Goal: Information Seeking & Learning: Learn about a topic

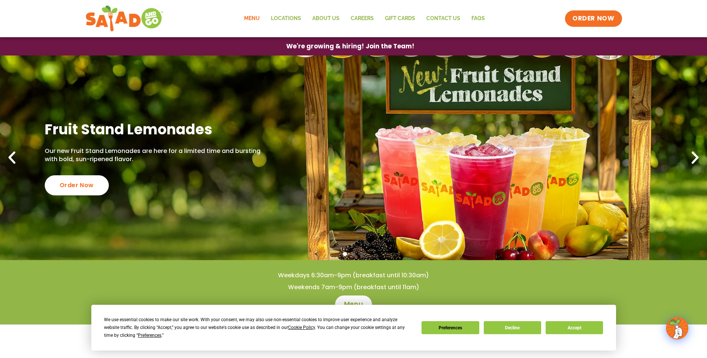
click at [263, 16] on link "Menu" at bounding box center [251, 18] width 27 height 17
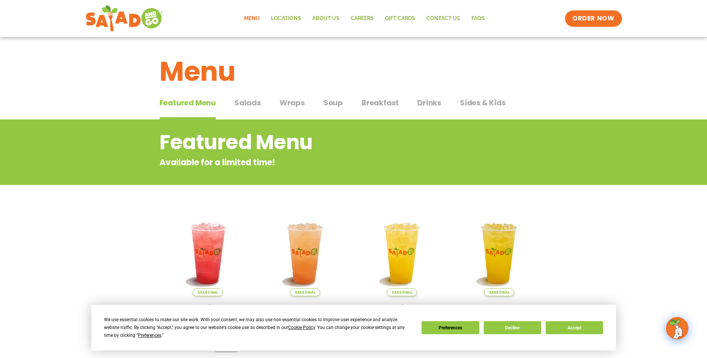
click at [287, 105] on span "Wraps" at bounding box center [291, 102] width 25 height 11
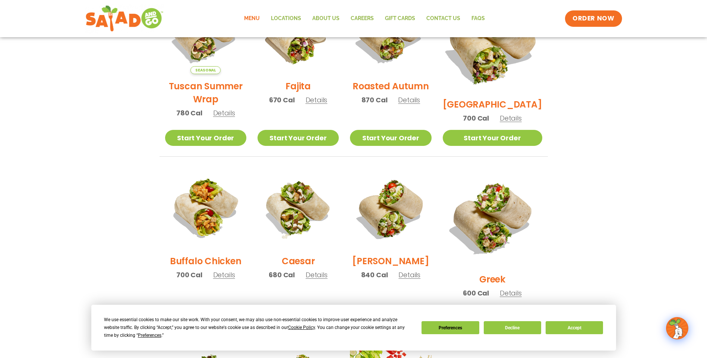
scroll to position [223, 0]
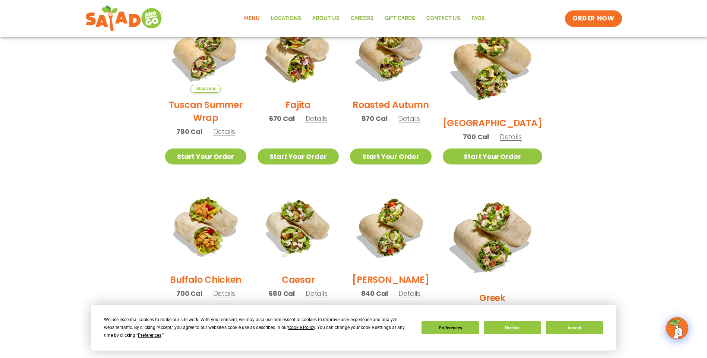
click at [521, 132] on span "Details" at bounding box center [510, 136] width 22 height 9
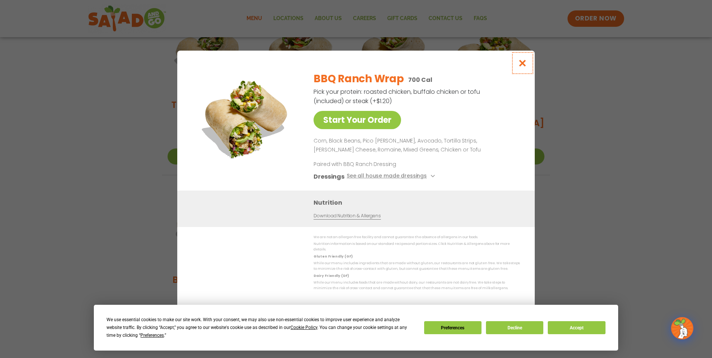
click at [525, 67] on icon "Close modal" at bounding box center [522, 63] width 9 height 8
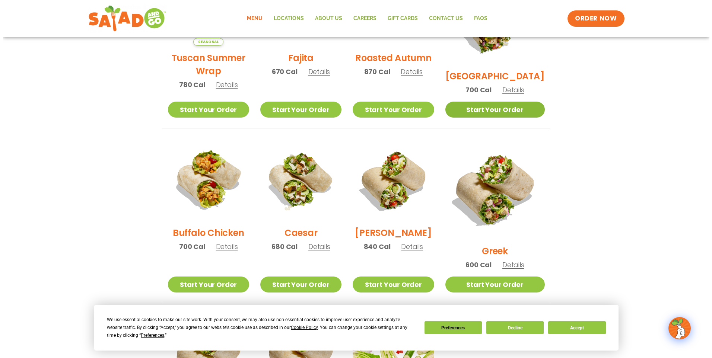
scroll to position [372, 0]
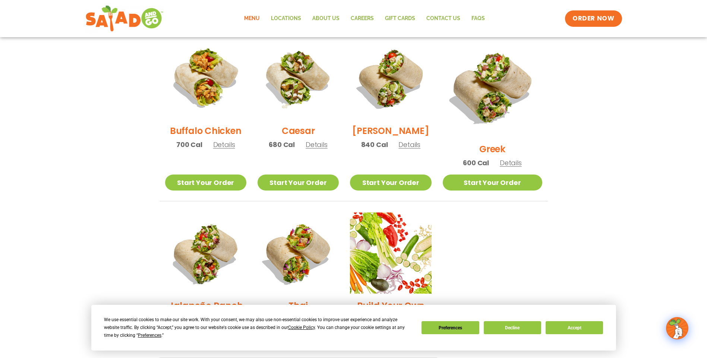
click at [327, 149] on span "Details" at bounding box center [316, 144] width 22 height 9
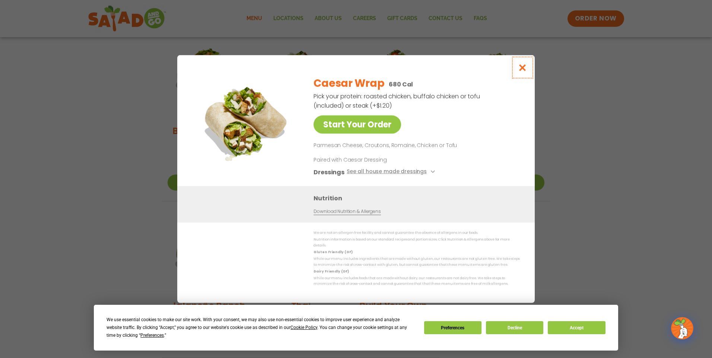
click at [523, 72] on icon "Close modal" at bounding box center [522, 68] width 9 height 8
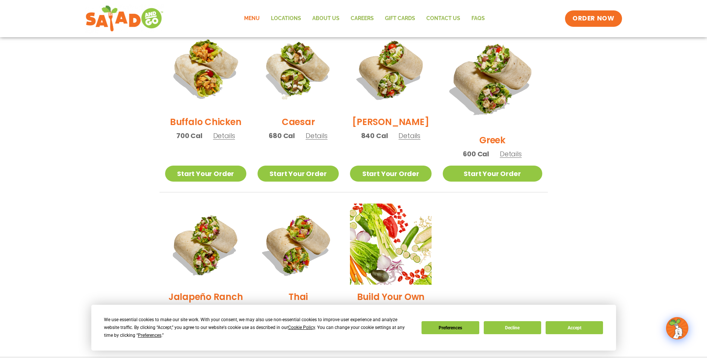
scroll to position [363, 0]
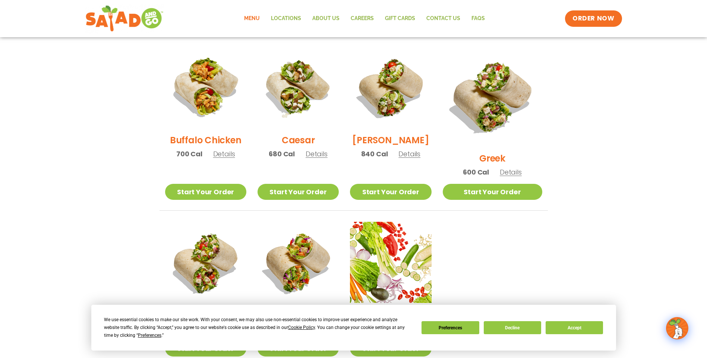
click at [242, 153] on div "Buffalo Chicken 700 Cal Details" at bounding box center [205, 106] width 81 height 119
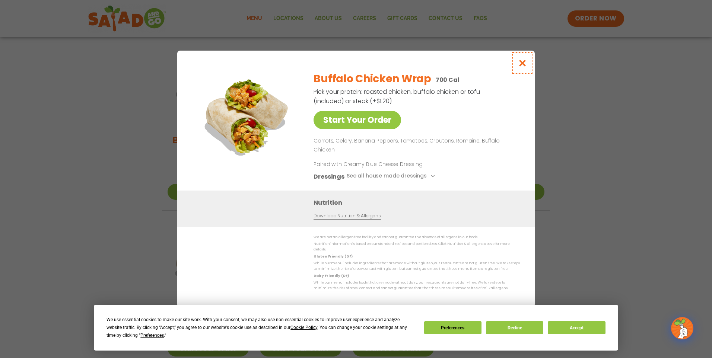
click at [515, 75] on button "Close modal" at bounding box center [523, 63] width 24 height 25
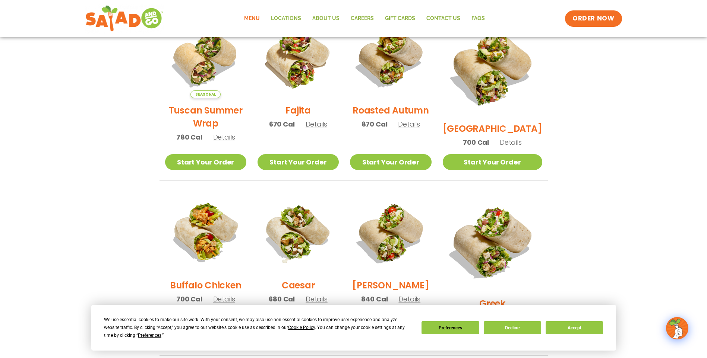
scroll to position [177, 0]
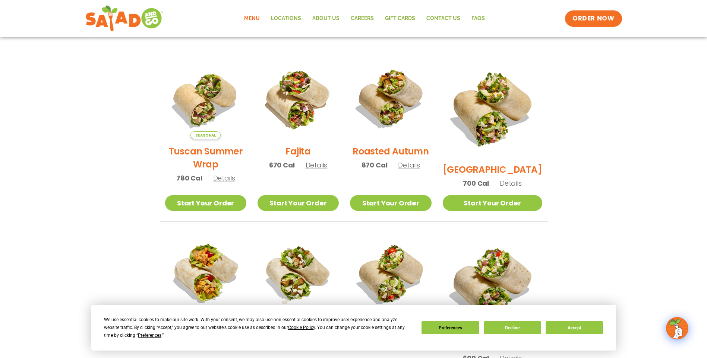
click at [225, 190] on div "Seasonal Tuscan Summer Wrap 780 Cal Details" at bounding box center [205, 124] width 81 height 132
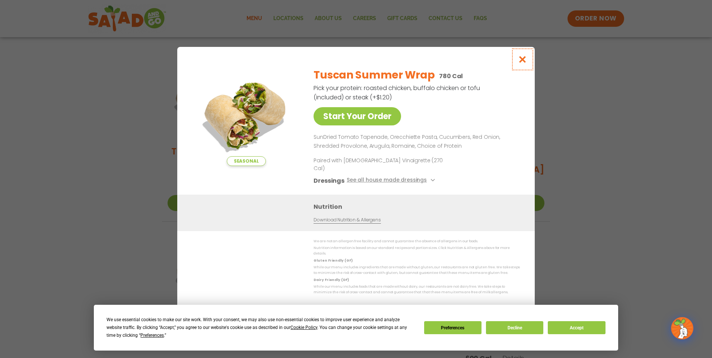
click at [526, 63] on icon "Close modal" at bounding box center [522, 59] width 9 height 8
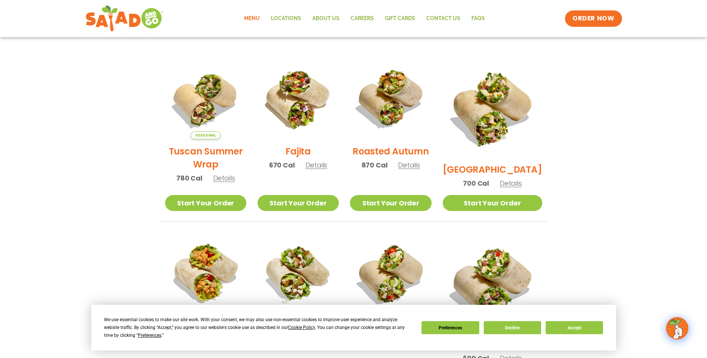
click at [324, 170] on span "Details" at bounding box center [316, 165] width 22 height 9
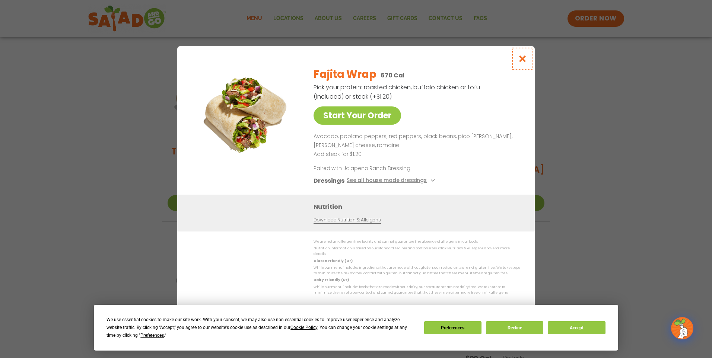
click at [519, 57] on icon "Close modal" at bounding box center [522, 59] width 9 height 8
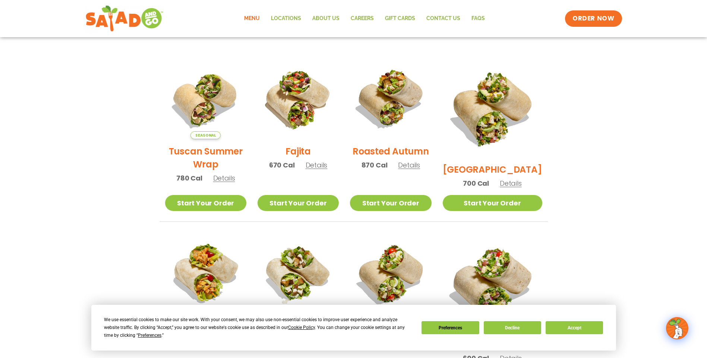
scroll to position [214, 0]
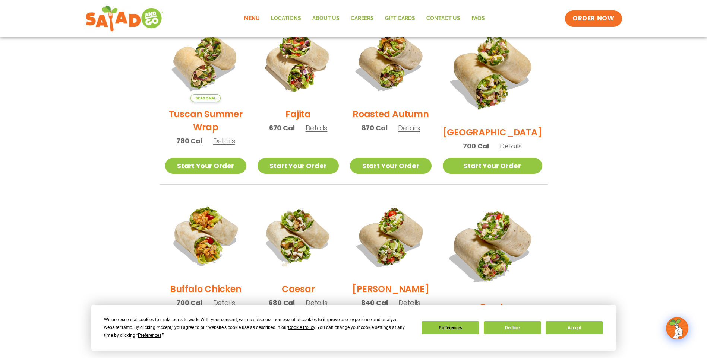
click at [508, 142] on span "Details" at bounding box center [510, 146] width 22 height 9
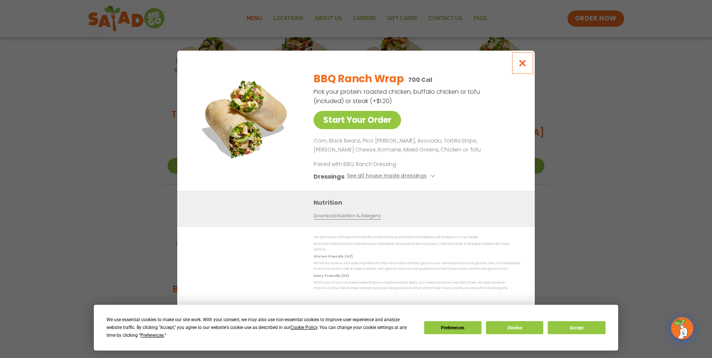
click at [517, 60] on button "Close modal" at bounding box center [523, 63] width 24 height 25
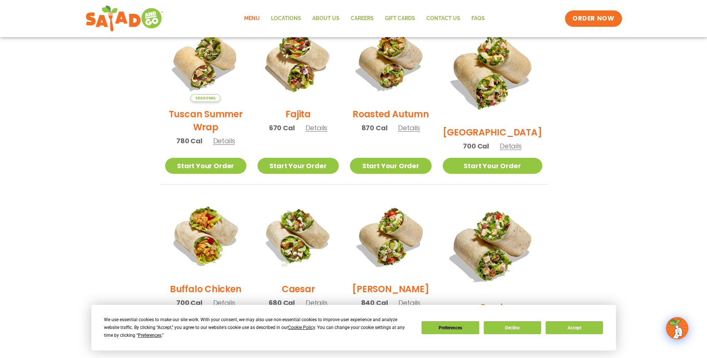
click at [420, 133] on span "Details" at bounding box center [409, 127] width 22 height 9
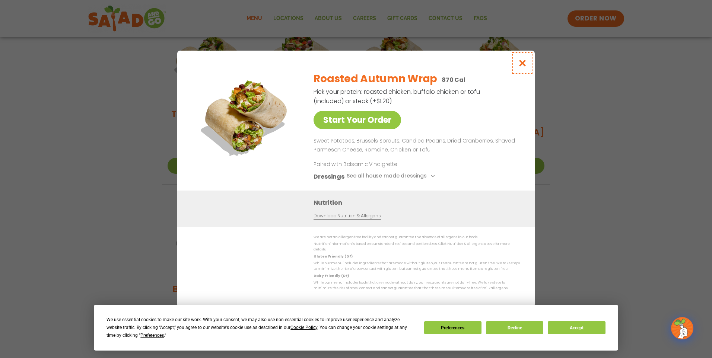
click at [519, 67] on icon "Close modal" at bounding box center [522, 63] width 9 height 8
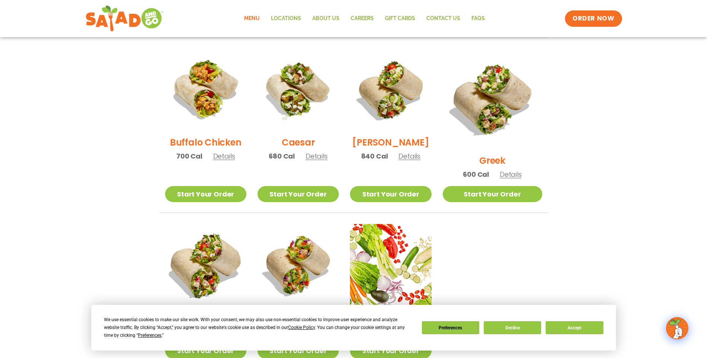
scroll to position [363, 0]
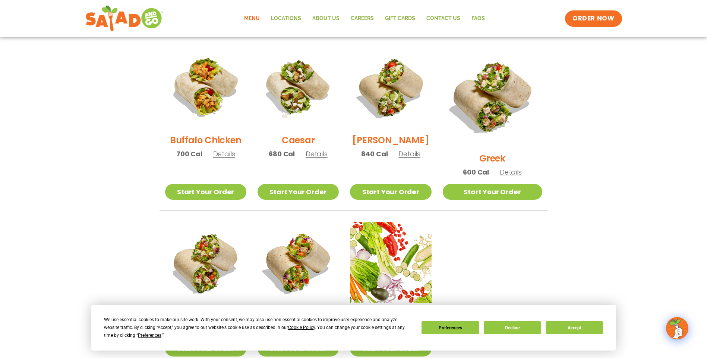
click at [420, 159] on span "Details" at bounding box center [409, 153] width 22 height 9
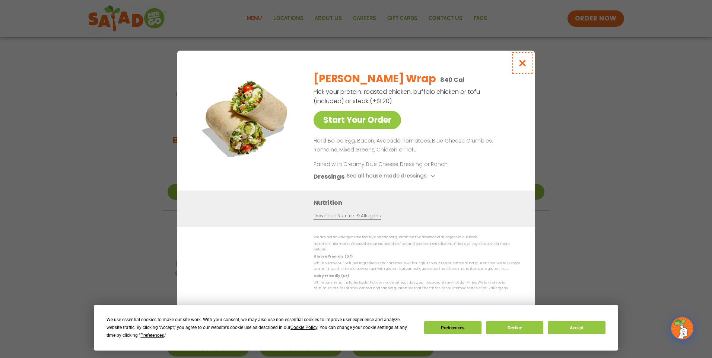
click at [532, 59] on button "Close modal" at bounding box center [523, 63] width 24 height 25
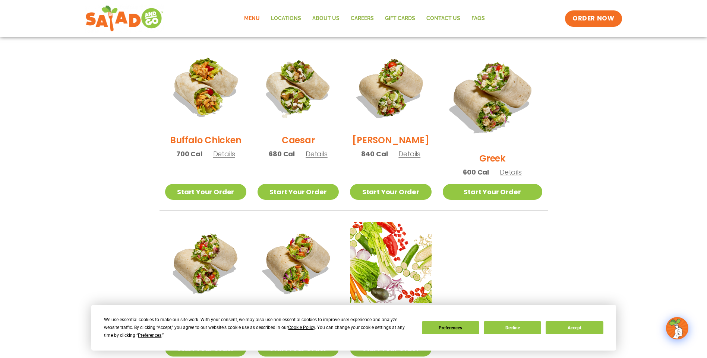
click at [521, 168] on span "Details" at bounding box center [510, 172] width 22 height 9
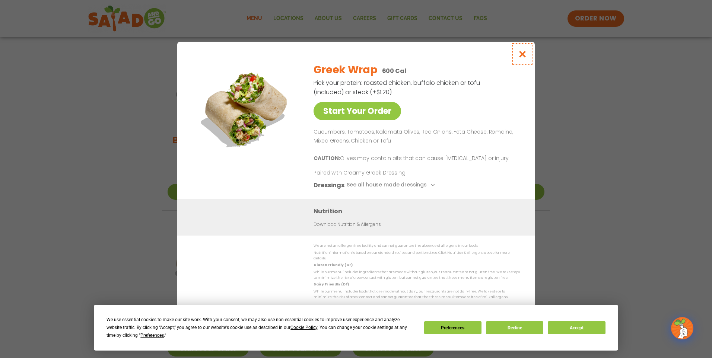
click at [523, 47] on button "Close modal" at bounding box center [523, 54] width 24 height 25
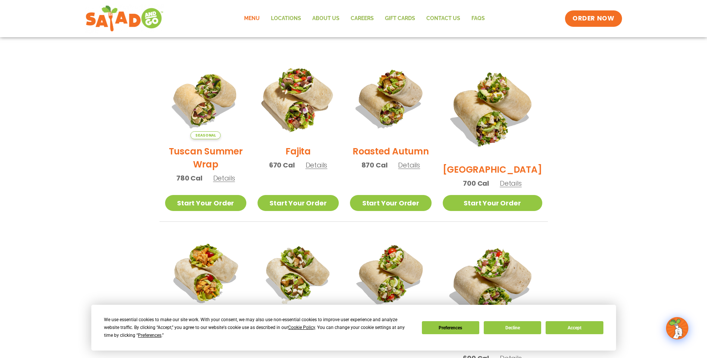
scroll to position [0, 0]
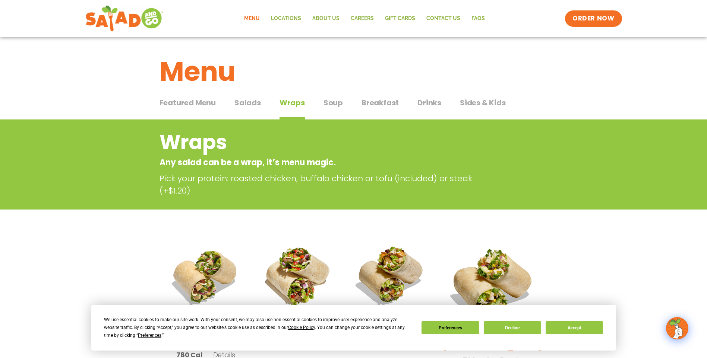
click at [437, 102] on span "Drinks" at bounding box center [429, 102] width 24 height 11
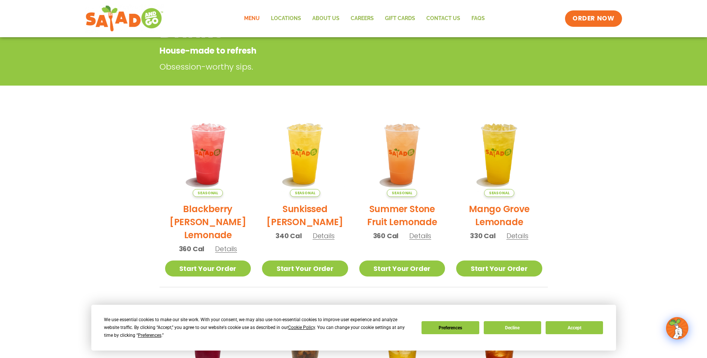
scroll to position [37, 0]
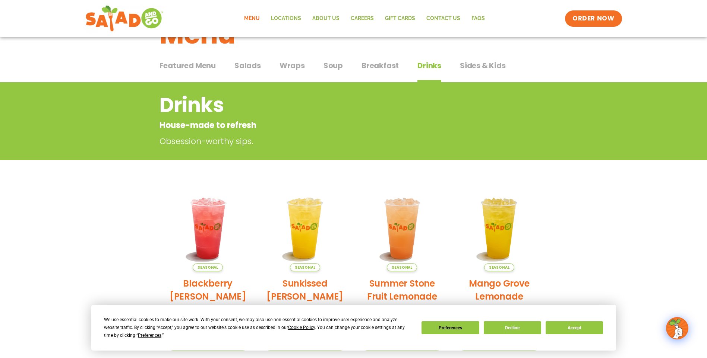
click at [237, 66] on span "Salads" at bounding box center [247, 65] width 26 height 11
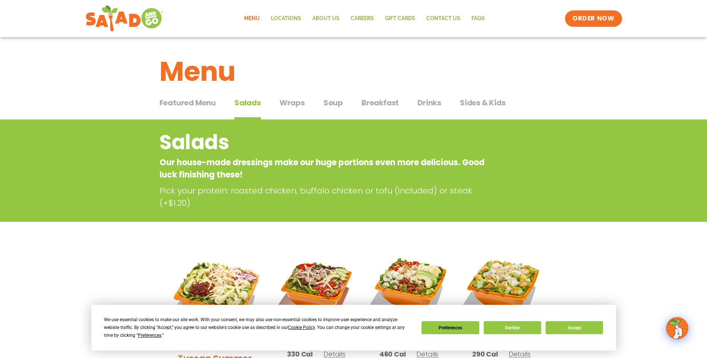
click at [296, 101] on span "Wraps" at bounding box center [291, 102] width 25 height 11
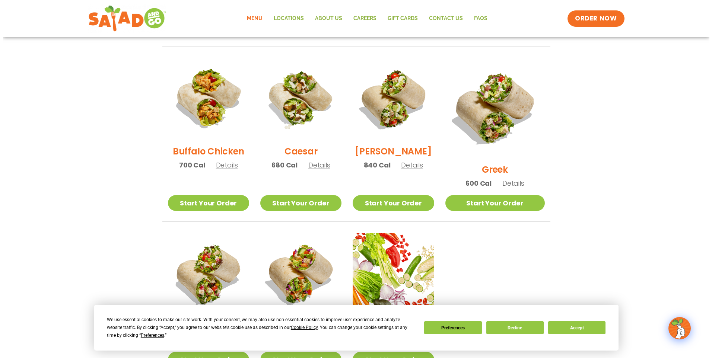
scroll to position [372, 0]
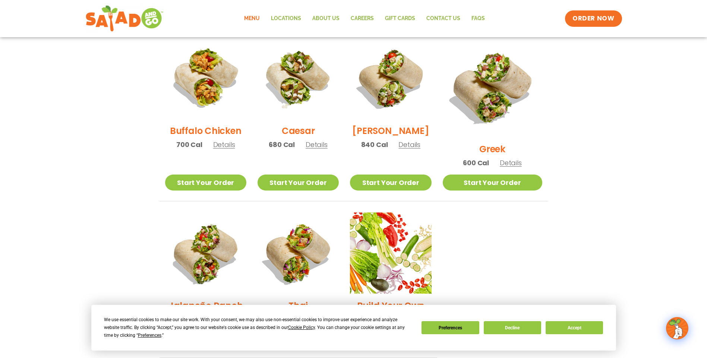
click at [316, 142] on div "Caesar 680 Cal Details" at bounding box center [297, 97] width 81 height 119
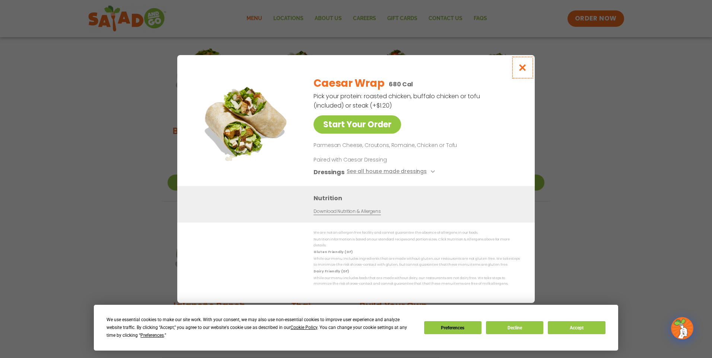
click at [523, 69] on icon "Close modal" at bounding box center [522, 68] width 9 height 8
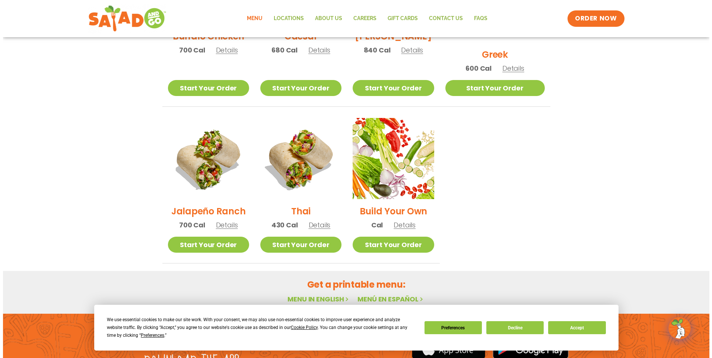
scroll to position [475, 0]
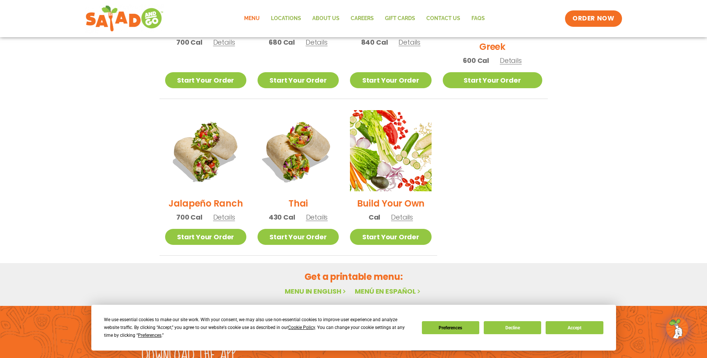
click at [230, 213] on span "Details" at bounding box center [224, 217] width 22 height 9
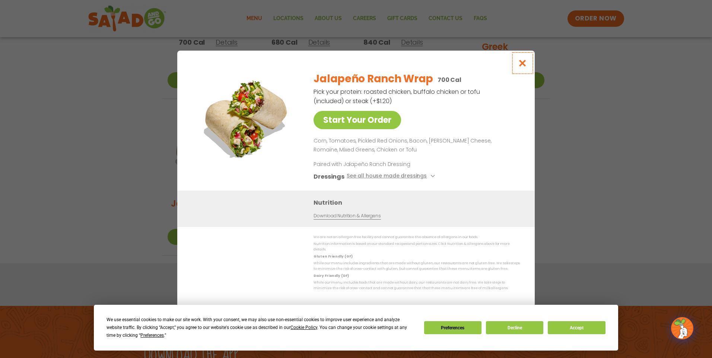
click at [524, 67] on icon "Close modal" at bounding box center [522, 63] width 9 height 8
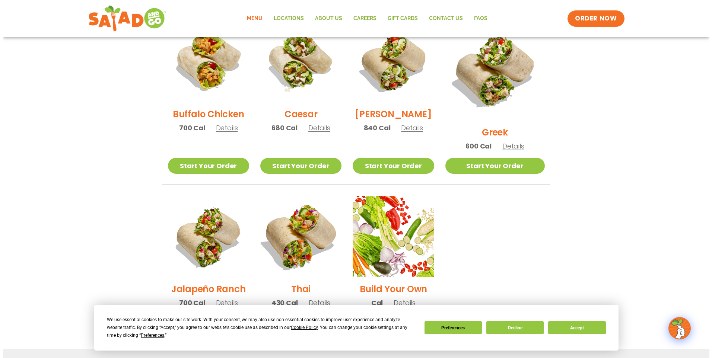
scroll to position [438, 0]
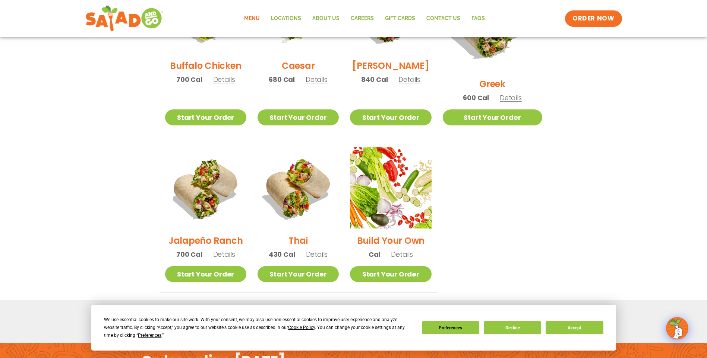
click at [326, 250] on span "Details" at bounding box center [317, 254] width 22 height 9
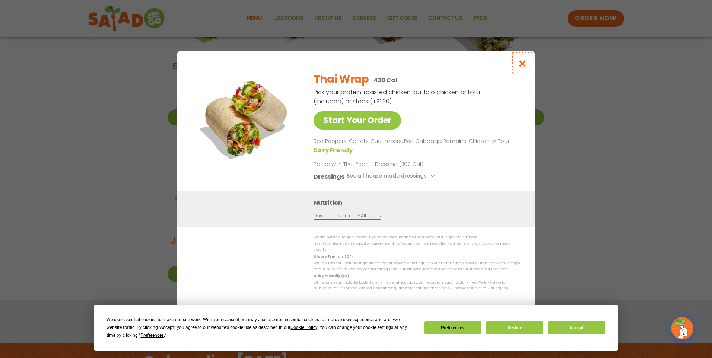
click at [523, 67] on icon "Close modal" at bounding box center [522, 64] width 9 height 8
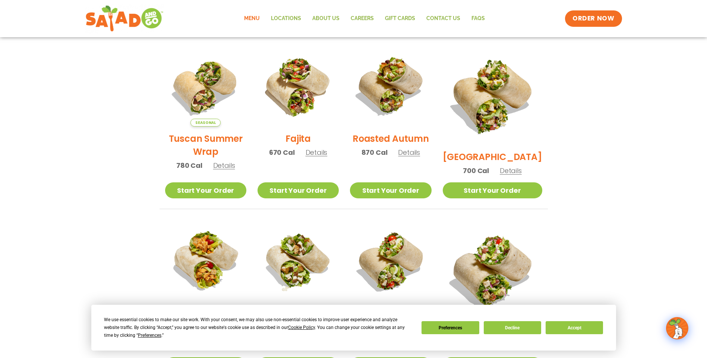
scroll to position [177, 0]
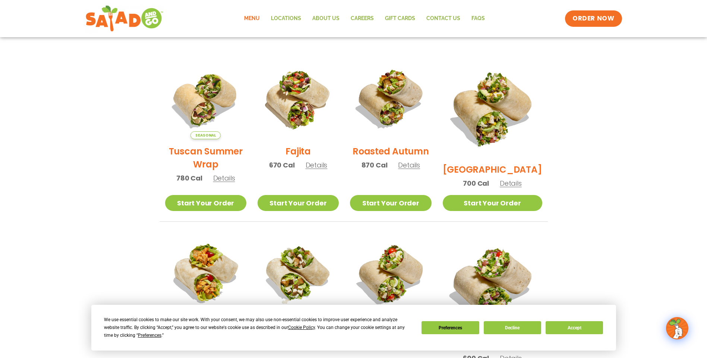
click at [230, 183] on span "Details" at bounding box center [224, 178] width 22 height 9
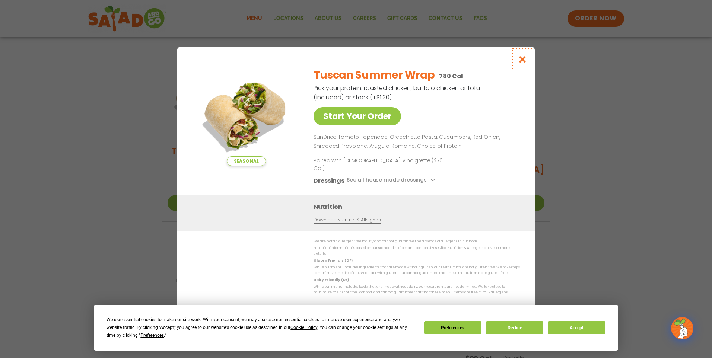
click at [526, 72] on button "Close modal" at bounding box center [523, 59] width 24 height 25
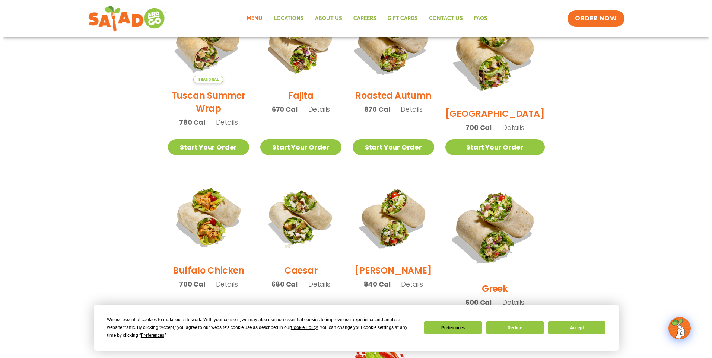
scroll to position [400, 0]
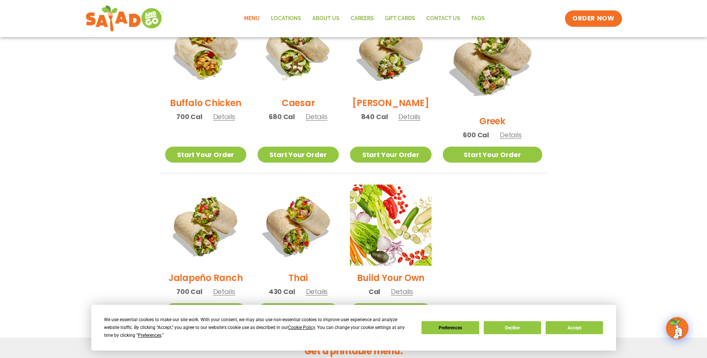
click at [232, 118] on span "Details" at bounding box center [224, 116] width 22 height 9
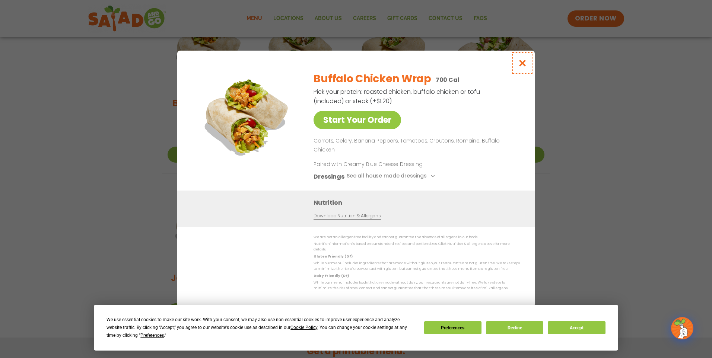
click at [527, 67] on icon "Close modal" at bounding box center [522, 63] width 9 height 8
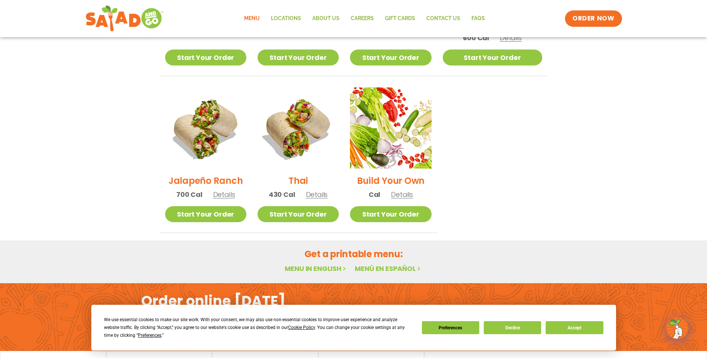
scroll to position [527, 0]
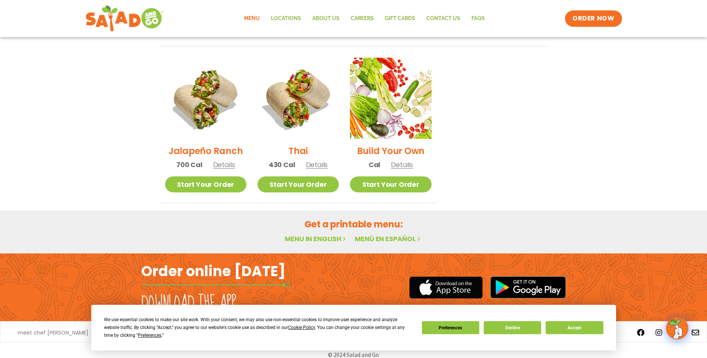
click at [328, 160] on span "Details" at bounding box center [317, 164] width 22 height 9
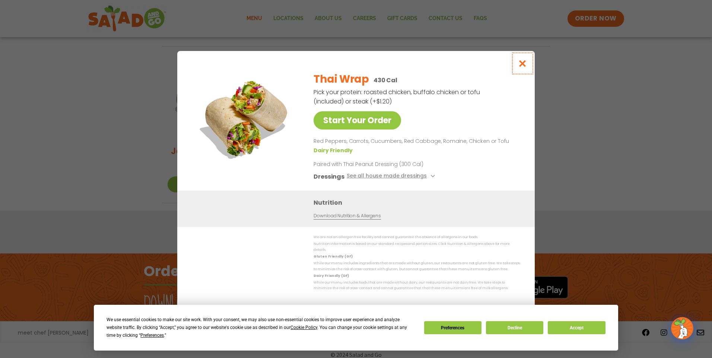
click at [529, 75] on button "Close modal" at bounding box center [523, 63] width 24 height 25
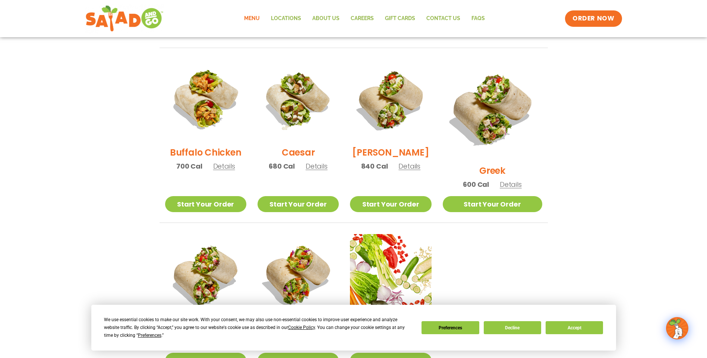
scroll to position [326, 0]
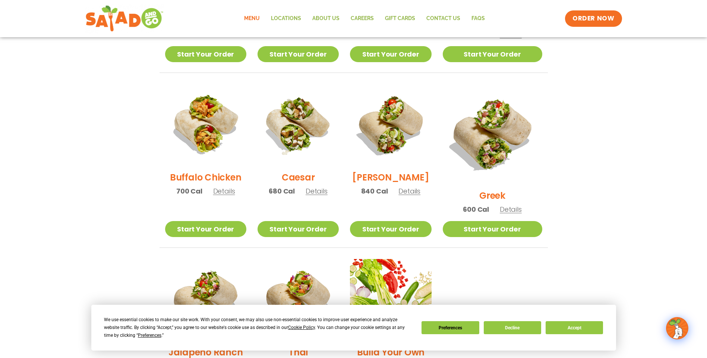
click at [521, 205] on span "Details" at bounding box center [510, 209] width 22 height 9
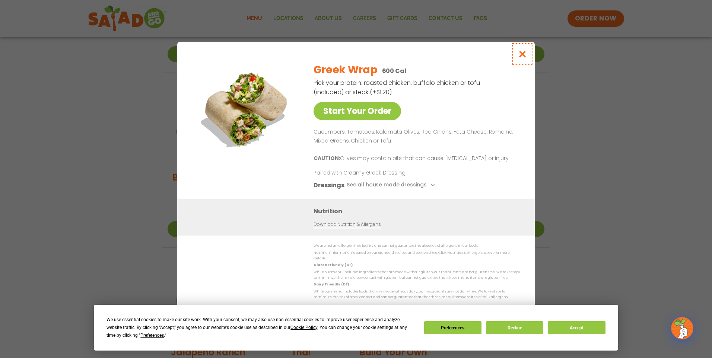
click at [531, 50] on button "Close modal" at bounding box center [523, 54] width 24 height 25
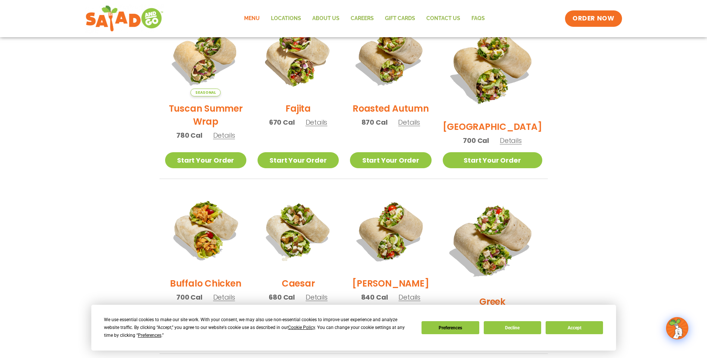
scroll to position [177, 0]
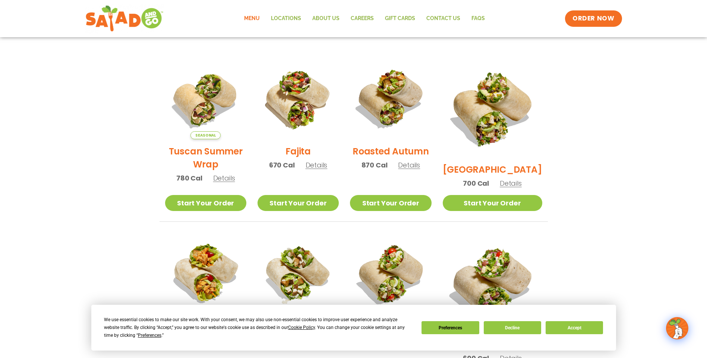
click at [420, 166] on span "Details" at bounding box center [409, 165] width 22 height 9
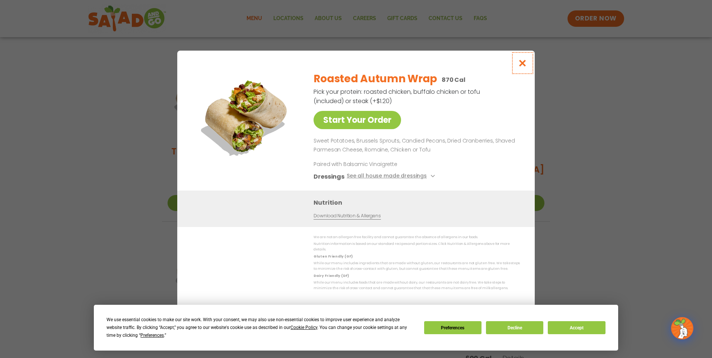
click at [516, 61] on button "Close modal" at bounding box center [523, 63] width 24 height 25
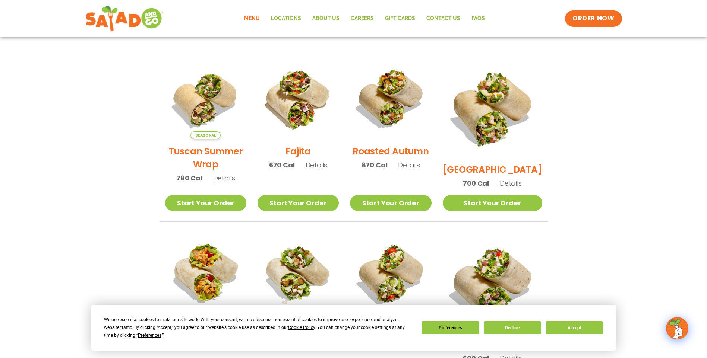
click at [521, 179] on span "Details" at bounding box center [510, 183] width 22 height 9
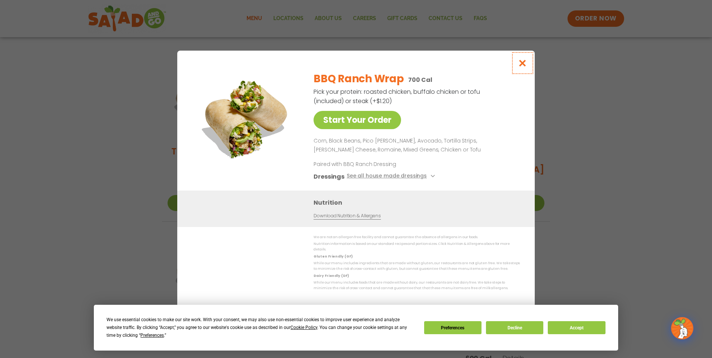
click at [525, 63] on icon "Close modal" at bounding box center [522, 63] width 9 height 8
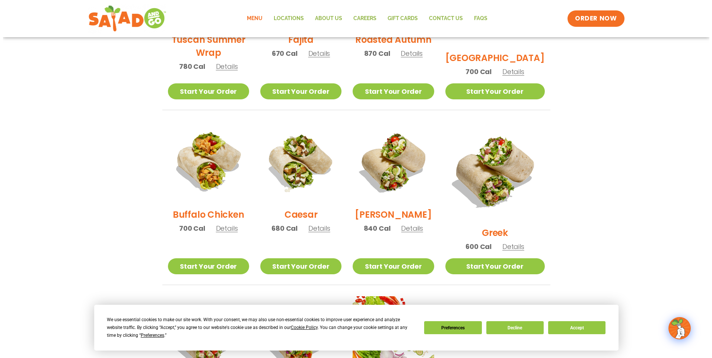
scroll to position [512, 0]
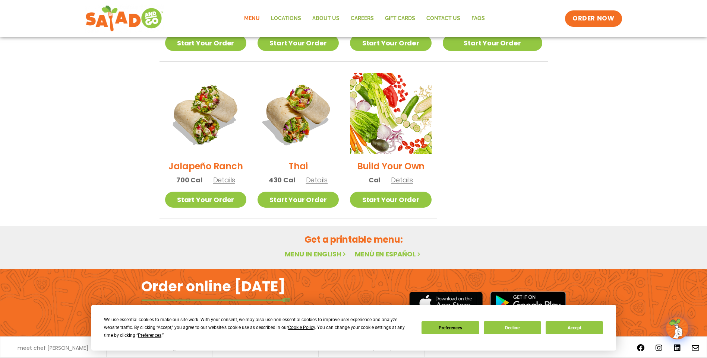
click at [411, 175] on span "Details" at bounding box center [402, 179] width 22 height 9
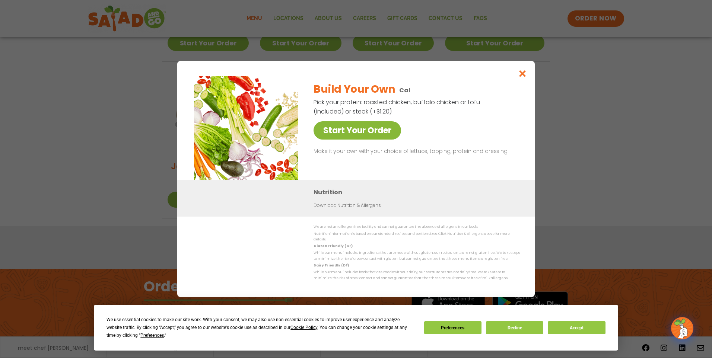
click at [359, 133] on link "Start Your Order" at bounding box center [358, 130] width 88 height 18
